Goal: Find specific page/section: Find specific page/section

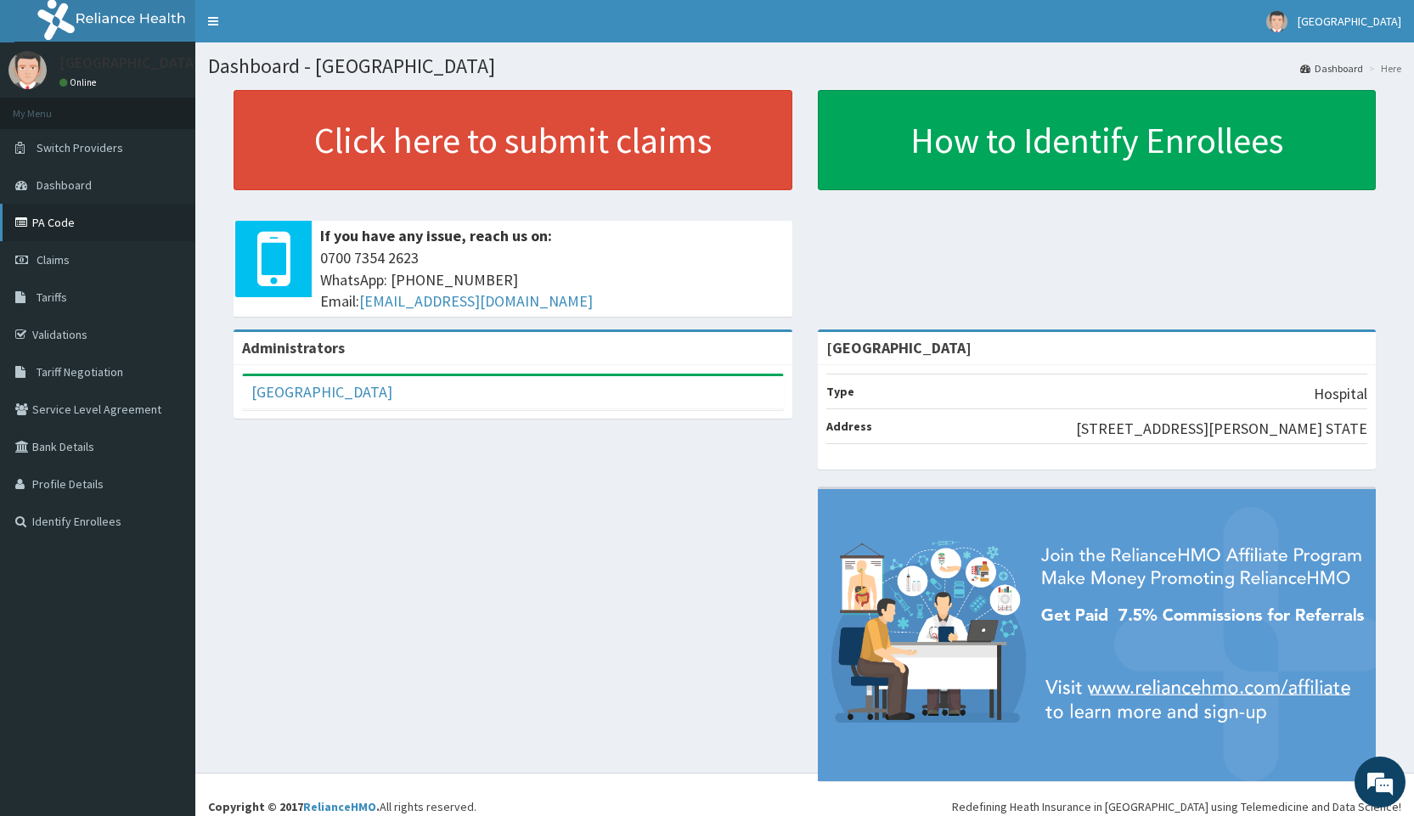
click at [48, 222] on link "PA Code" at bounding box center [97, 222] width 195 height 37
click at [59, 220] on link "PA Code" at bounding box center [97, 222] width 195 height 37
